Goal: Task Accomplishment & Management: Use online tool/utility

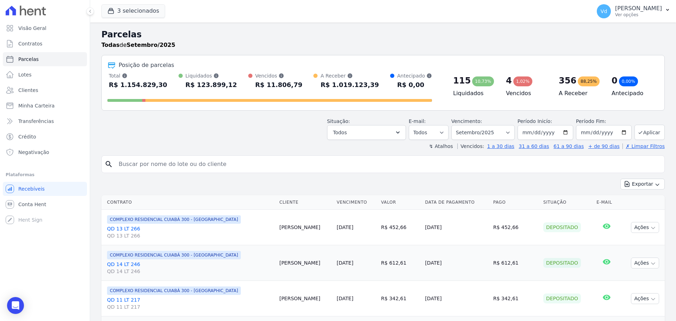
select select
click at [188, 125] on div "Situação: Agendado Em Aberto Pago Processando Cancelado Vencido Transferindo De…" at bounding box center [382, 127] width 563 height 25
click at [140, 9] on button "3 selecionados" at bounding box center [133, 10] width 64 height 13
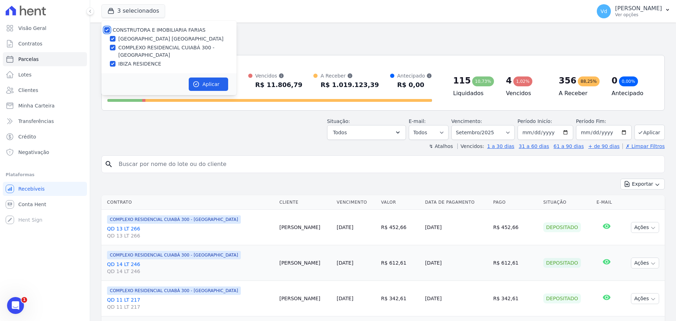
click at [106, 30] on input "CONSTRUTORA E IMOBILIARIA FARIAS" at bounding box center [107, 30] width 6 height 6
checkbox input "false"
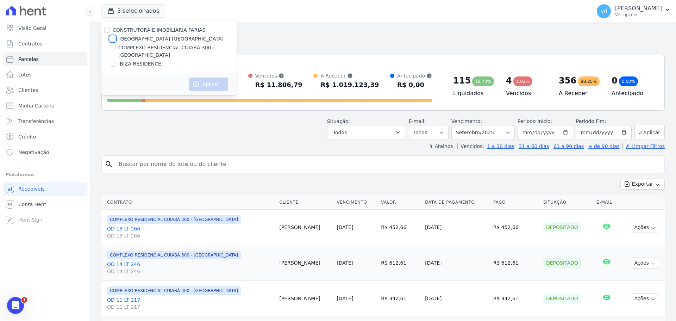
click at [112, 37] on input "[GEOGRAPHIC_DATA] [GEOGRAPHIC_DATA]" at bounding box center [113, 39] width 6 height 6
checkbox input "true"
click at [202, 85] on button "Aplicar" at bounding box center [208, 83] width 39 height 13
select select
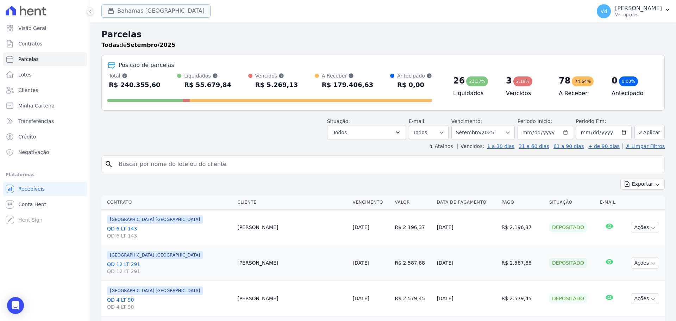
click at [113, 12] on icon "button" at bounding box center [110, 10] width 7 height 7
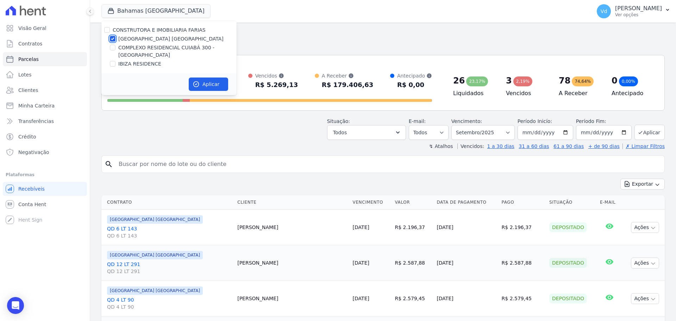
click at [113, 36] on div at bounding box center [113, 38] width 6 height 7
click at [112, 39] on input "[GEOGRAPHIC_DATA] [GEOGRAPHIC_DATA]" at bounding box center [113, 39] width 6 height 6
checkbox input "false"
click at [114, 61] on input "IBIZA RESIDENCE" at bounding box center [113, 64] width 6 height 6
checkbox input "true"
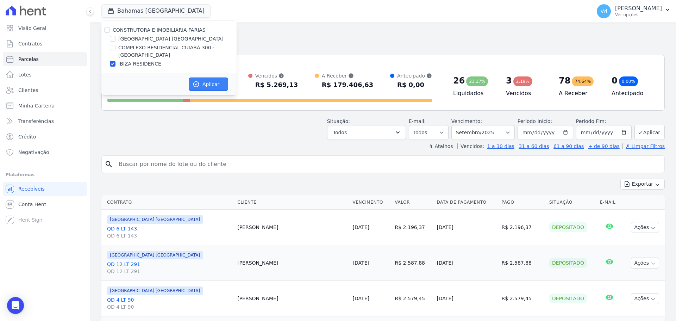
click at [202, 82] on button "Aplicar" at bounding box center [208, 83] width 39 height 13
select select
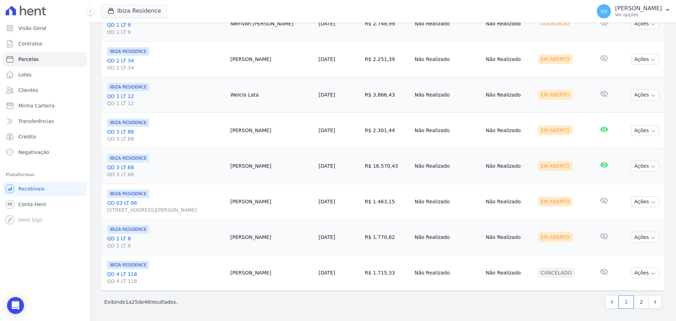
scroll to position [809, 0]
click at [636, 302] on link "2" at bounding box center [641, 301] width 15 height 13
select select
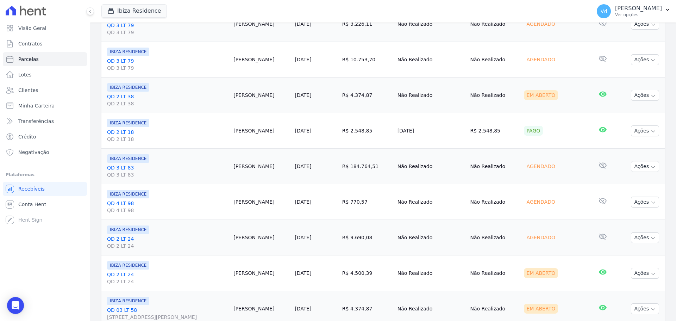
scroll to position [247, 0]
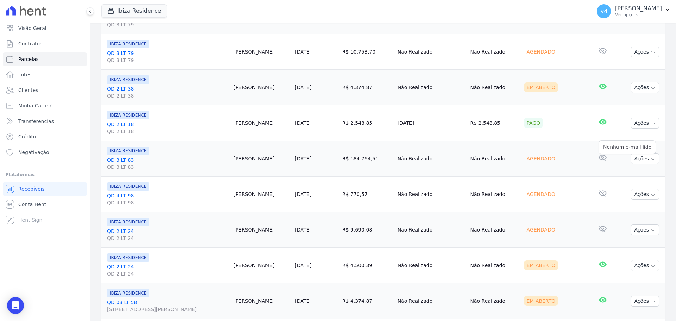
click at [605, 157] on icon at bounding box center [603, 157] width 8 height 8
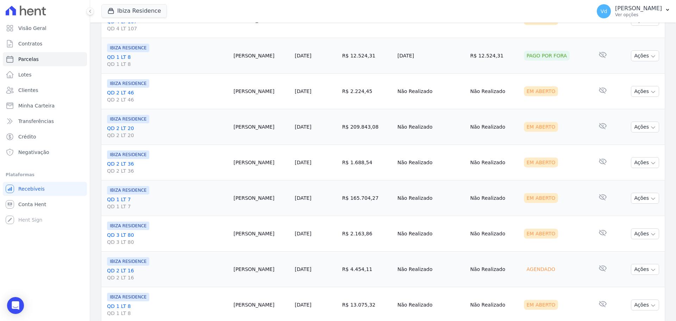
scroll to position [666, 0]
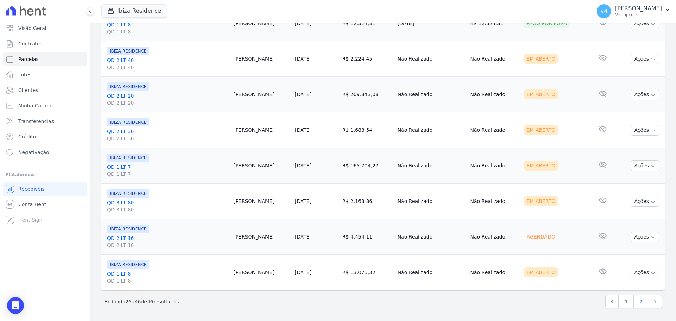
click at [652, 301] on icon "Next" at bounding box center [655, 301] width 7 height 7
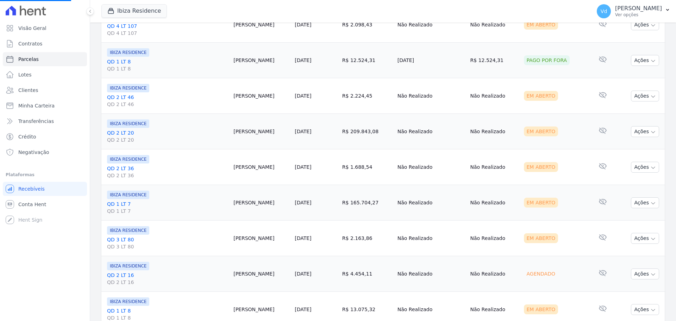
scroll to position [596, 0]
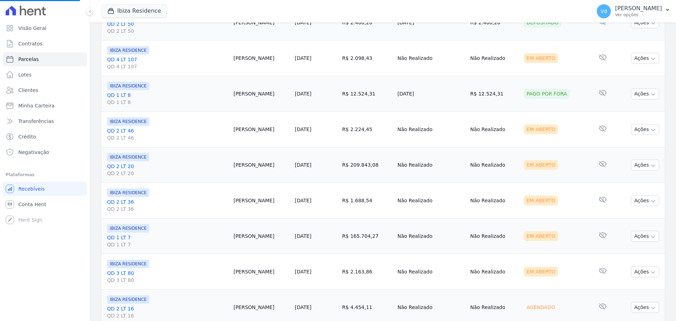
select select
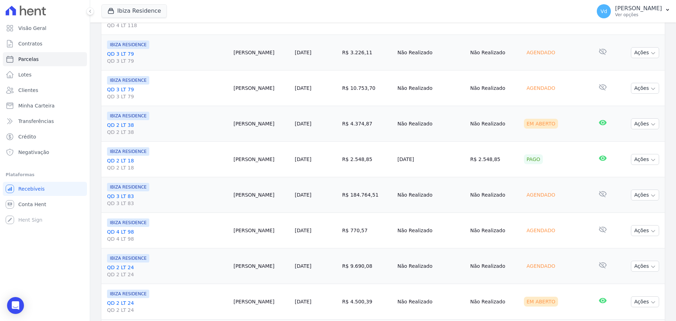
scroll to position [211, 0]
drag, startPoint x: 351, startPoint y: 193, endPoint x: 381, endPoint y: 194, distance: 30.0
click at [339, 194] on td "[DATE]" at bounding box center [316, 194] width 48 height 36
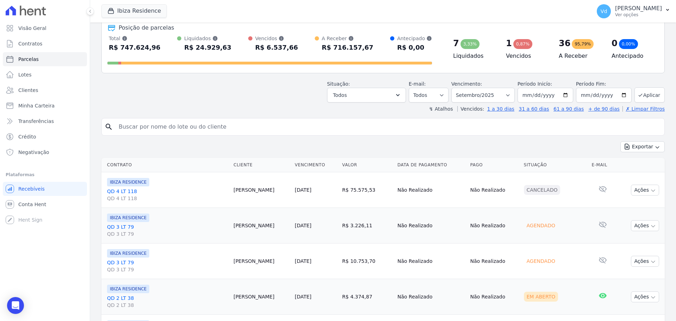
scroll to position [32, 0]
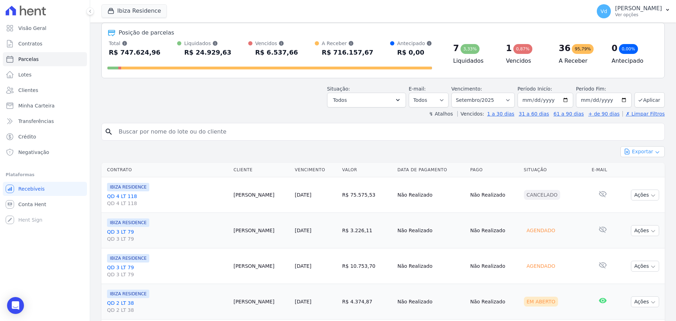
click at [636, 154] on button "Exportar" at bounding box center [643, 151] width 44 height 11
click at [636, 182] on span "Exportar CSV" at bounding box center [641, 180] width 37 height 7
